Goal: Entertainment & Leisure: Browse casually

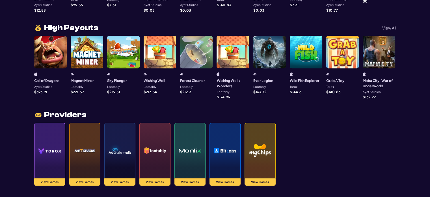
scroll to position [608, 0]
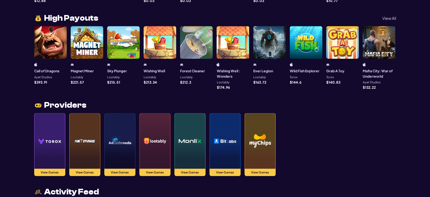
click at [224, 128] on img at bounding box center [225, 141] width 23 height 40
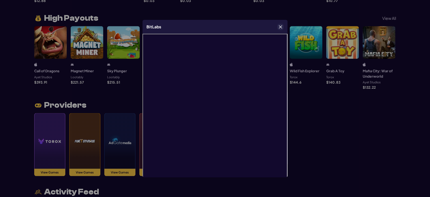
click at [281, 23] on div "BitLabs" at bounding box center [215, 27] width 145 height 14
click at [280, 26] on icon "Close" at bounding box center [281, 27] width 4 height 4
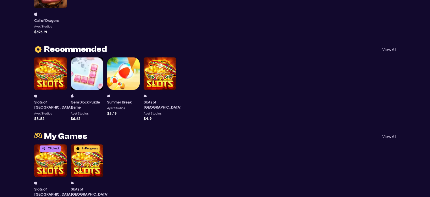
scroll to position [283, 0]
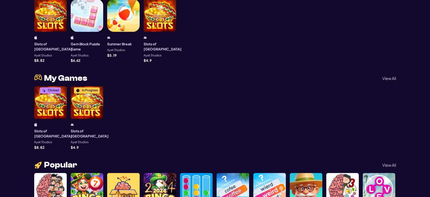
click at [94, 104] on div "In Progress" at bounding box center [87, 102] width 33 height 33
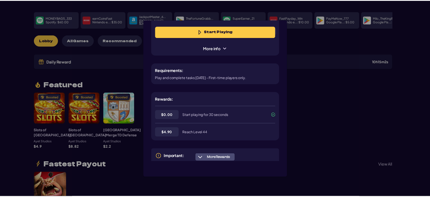
scroll to position [0, 0]
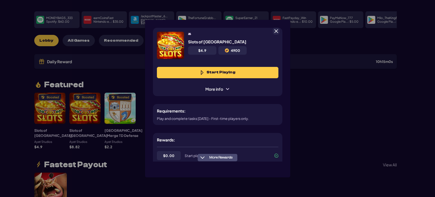
click at [275, 30] on span at bounding box center [275, 31] width 5 height 5
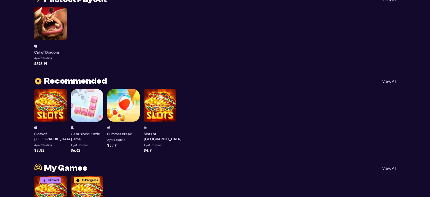
scroll to position [198, 0]
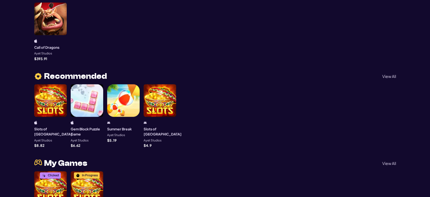
click at [118, 101] on div at bounding box center [123, 100] width 33 height 33
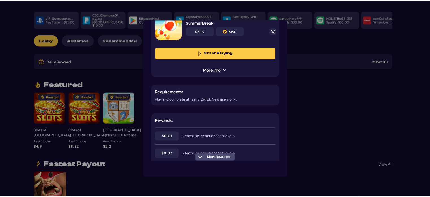
scroll to position [57, 0]
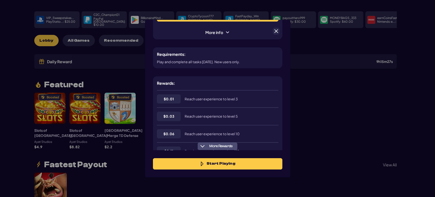
click at [275, 30] on span at bounding box center [275, 31] width 5 height 5
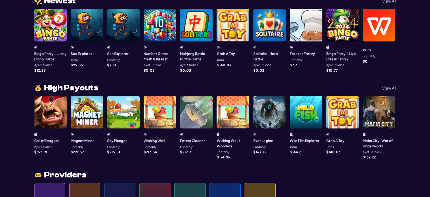
scroll to position [538, 0]
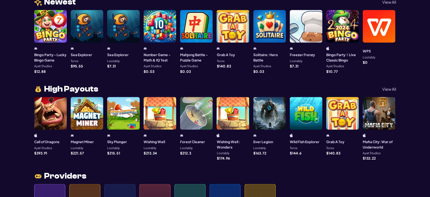
click at [390, 87] on p "View All" at bounding box center [390, 89] width 14 height 4
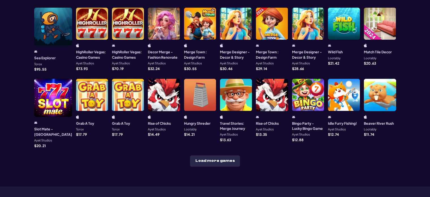
scroll to position [198, 0]
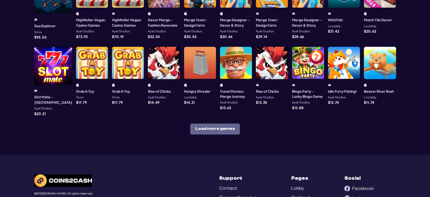
click at [214, 123] on button "Load more games" at bounding box center [215, 128] width 50 height 11
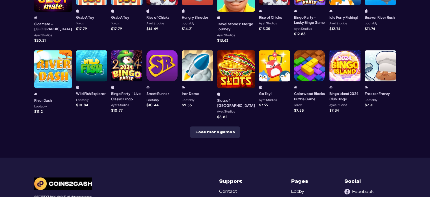
scroll to position [311, 0]
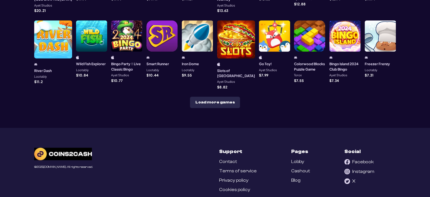
click at [221, 96] on button "Load more games" at bounding box center [215, 101] width 50 height 11
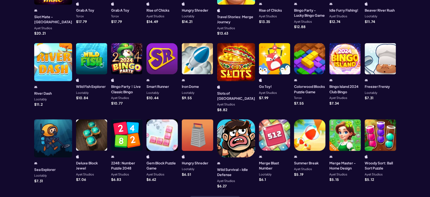
scroll to position [293, 0]
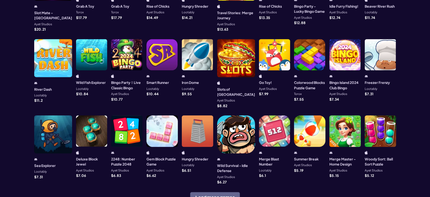
click at [221, 192] on button "Load more games" at bounding box center [215, 197] width 50 height 11
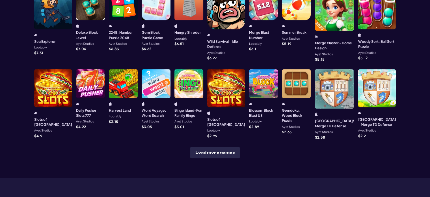
scroll to position [434, 0]
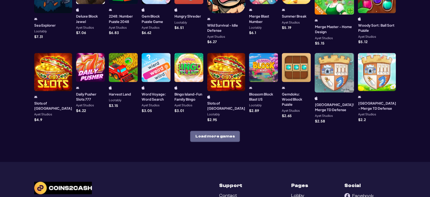
click at [214, 130] on button "Load more games" at bounding box center [215, 135] width 50 height 11
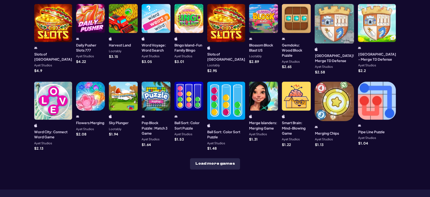
scroll to position [491, 0]
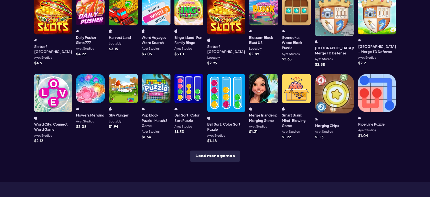
click at [212, 150] on button "Load more games" at bounding box center [215, 155] width 50 height 11
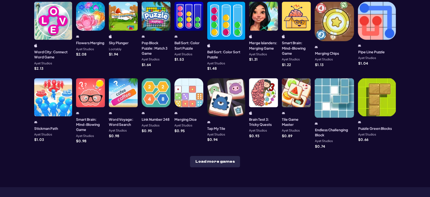
scroll to position [575, 0]
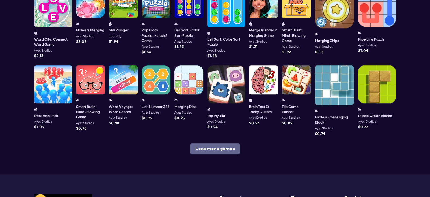
click at [218, 143] on button "Load more games" at bounding box center [215, 148] width 50 height 11
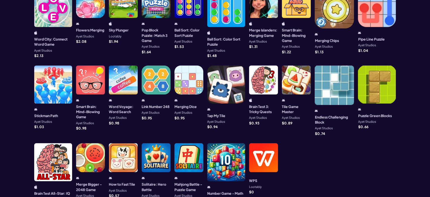
click at [202, 143] on div at bounding box center [189, 157] width 29 height 29
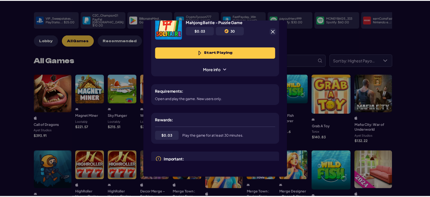
scroll to position [0, 0]
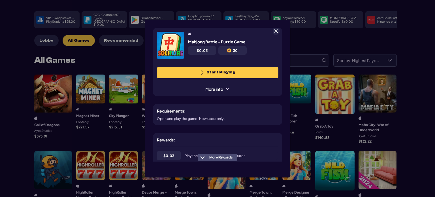
click at [220, 71] on button "Start Playing" at bounding box center [217, 72] width 121 height 11
drag, startPoint x: 274, startPoint y: 31, endPoint x: 38, endPoint y: 30, distance: 236.0
click at [274, 31] on span at bounding box center [275, 31] width 5 height 5
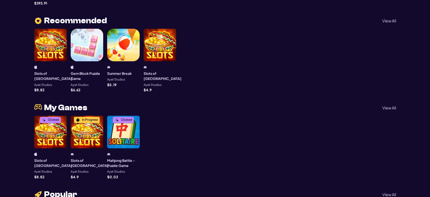
scroll to position [255, 0]
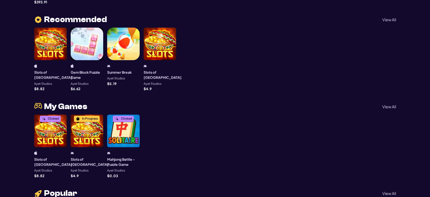
click at [124, 129] on div "Clicked" at bounding box center [123, 130] width 33 height 33
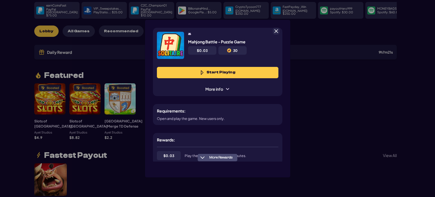
scroll to position [28, 0]
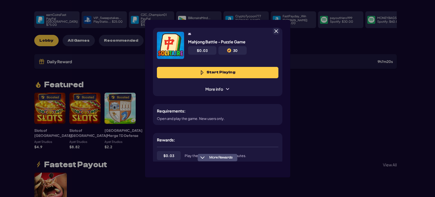
click at [226, 89] on span at bounding box center [227, 89] width 5 height 5
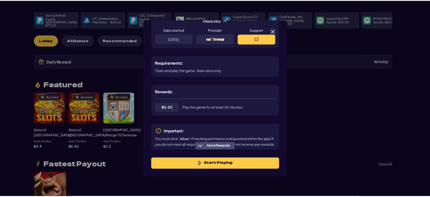
scroll to position [75, 0]
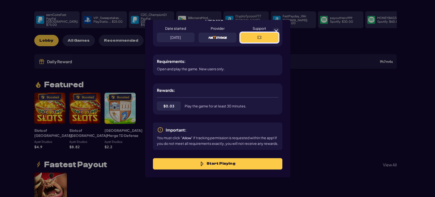
click at [275, 33] on button at bounding box center [259, 38] width 38 height 10
click at [317, 29] on div "Mahjong Battle - Puzzle Game $ 0.03 30 Start Playing More info Date started 9/5…" at bounding box center [217, 98] width 435 height 197
click at [278, 31] on span at bounding box center [275, 31] width 5 height 5
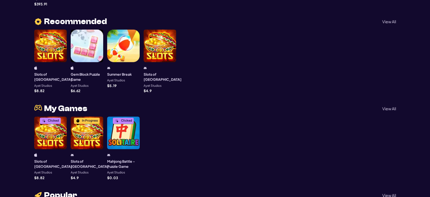
scroll to position [255, 0]
